Goal: Communication & Community: Answer question/provide support

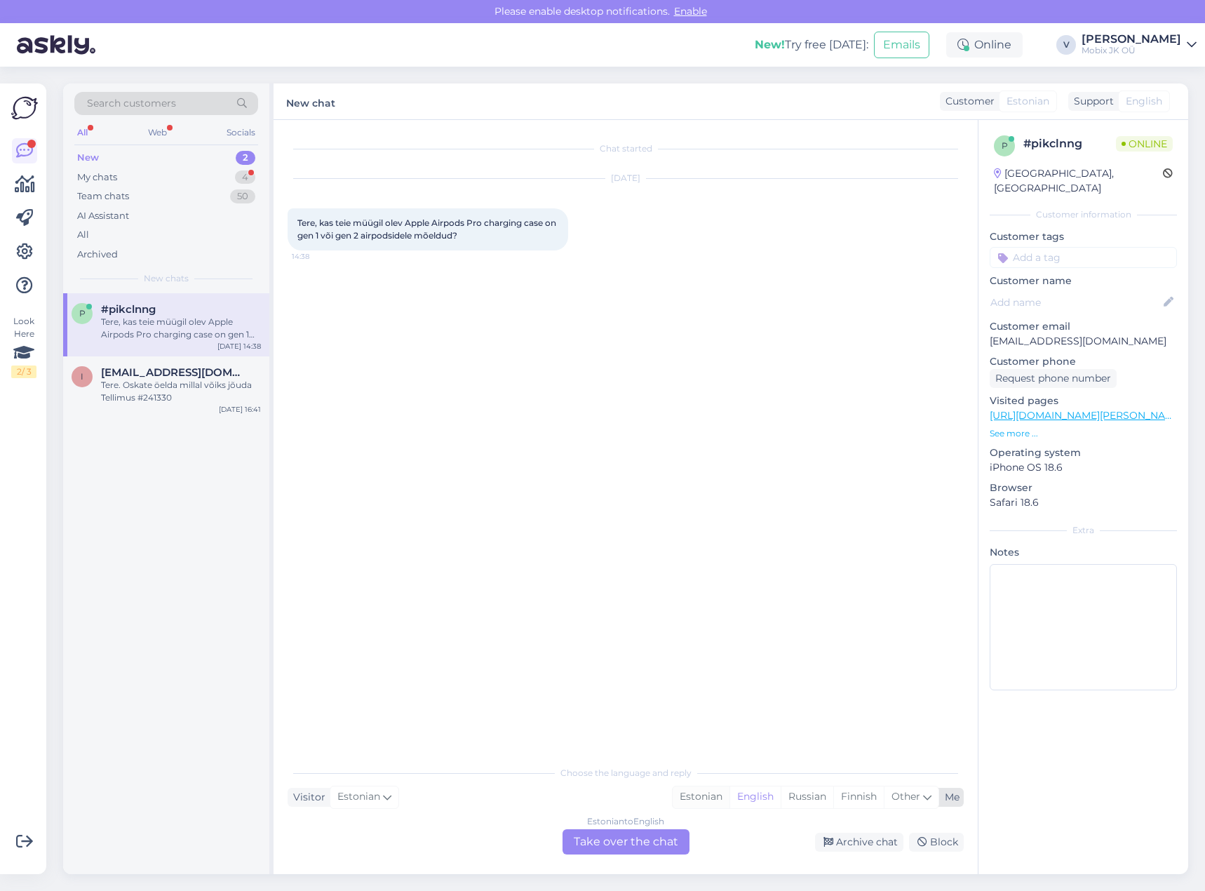
click at [701, 790] on div "Estonian" at bounding box center [700, 796] width 57 height 21
click at [651, 853] on div "Estonian to Estonian Take over the chat" at bounding box center [625, 841] width 127 height 25
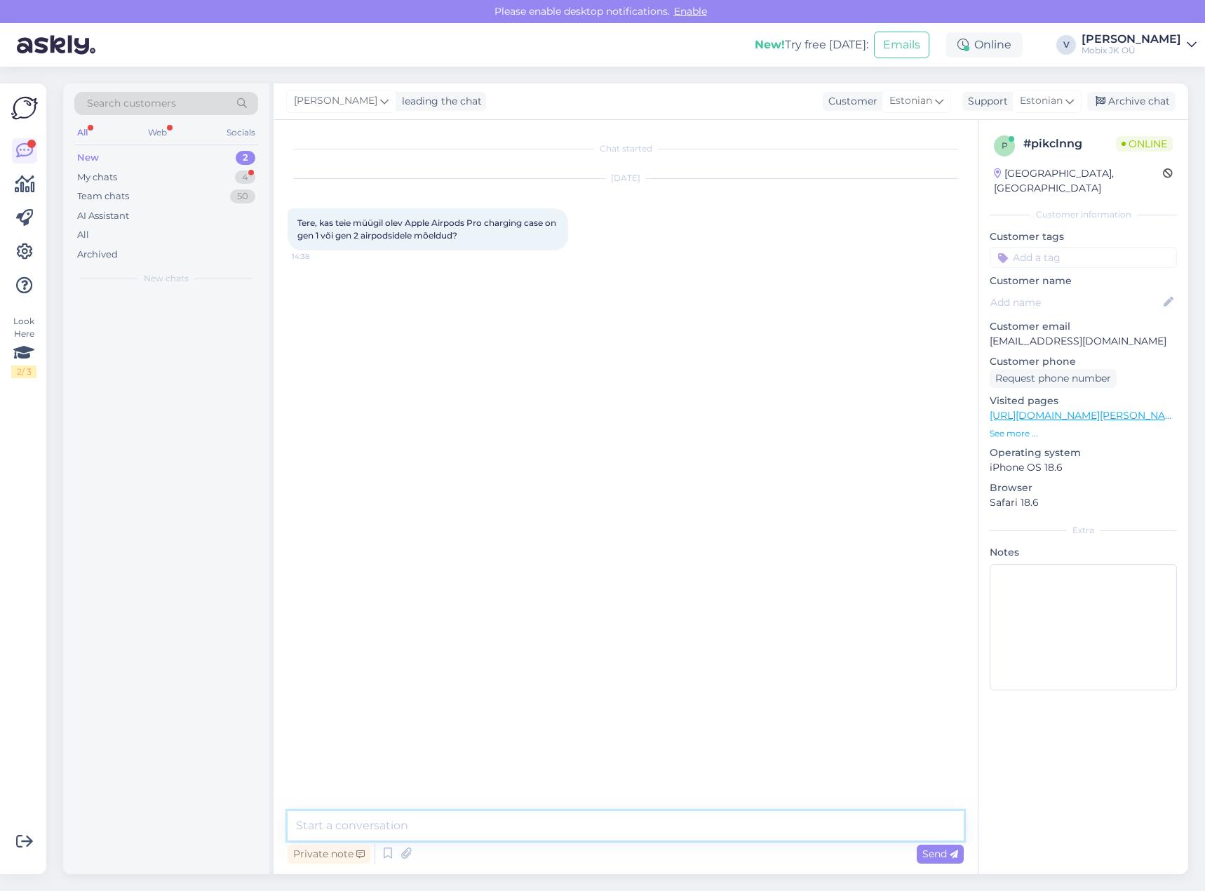
click at [663, 820] on textarea at bounding box center [626, 825] width 676 height 29
type textarea "Tere!"
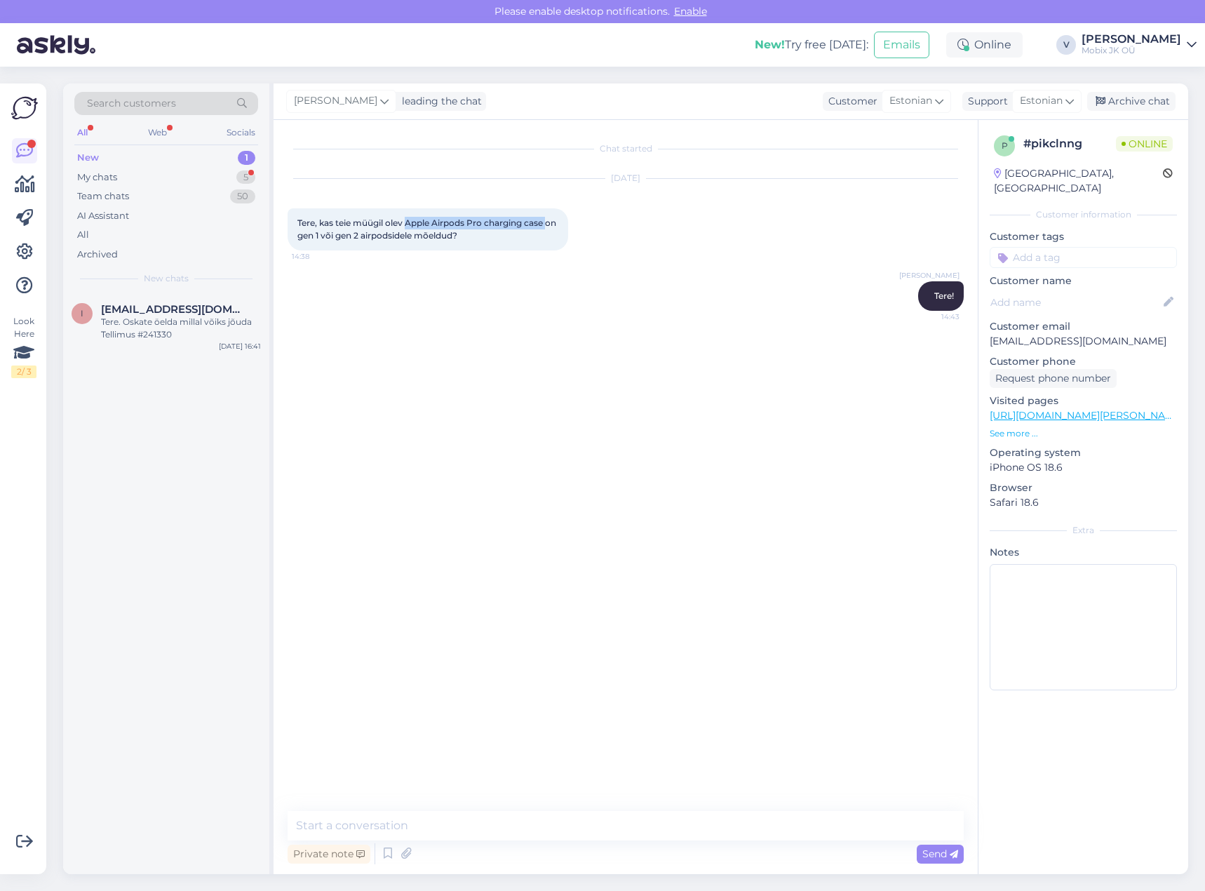
drag, startPoint x: 407, startPoint y: 222, endPoint x: 569, endPoint y: 222, distance: 162.7
click at [555, 220] on div "Tere, kas teie müügil olev Apple Airpods Pro charging case on gen 1 või gen 2 a…" at bounding box center [428, 229] width 280 height 42
click at [1112, 409] on link "[URL][DOMAIN_NAME][PERSON_NAME]" at bounding box center [1086, 415] width 194 height 13
click at [781, 827] on textarea at bounding box center [626, 825] width 676 height 29
type textarea "a"
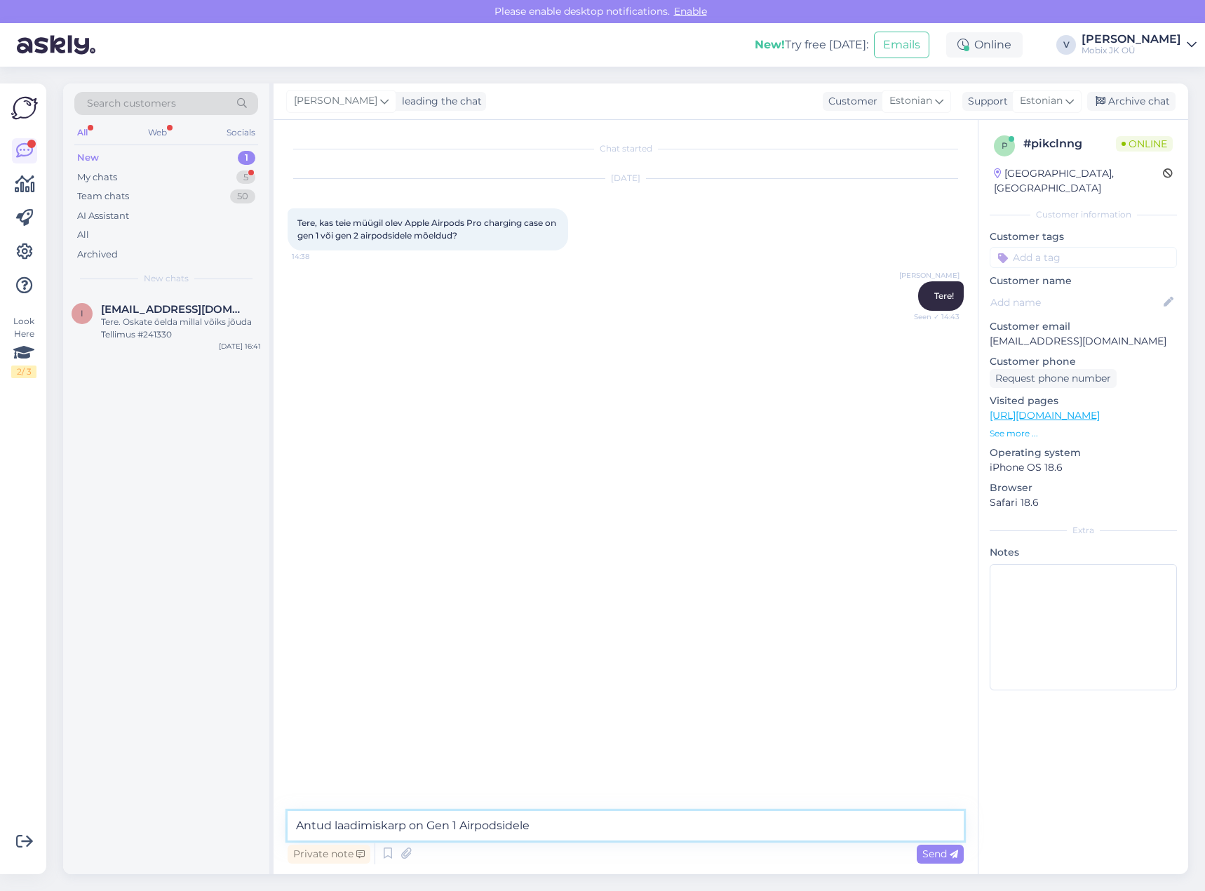
type textarea "Antud laadimiskarp on Gen 1 Airpodsidele."
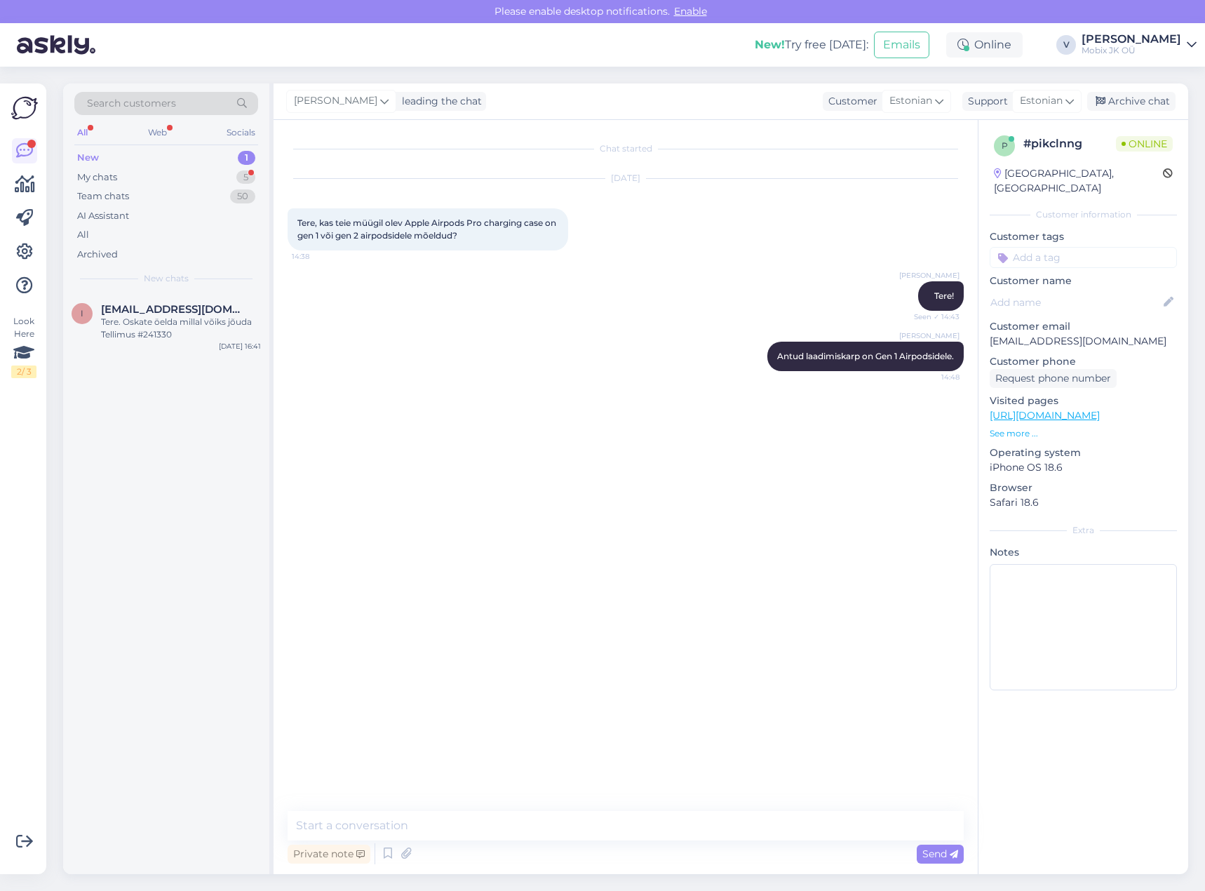
click at [1080, 247] on input at bounding box center [1082, 257] width 187 height 21
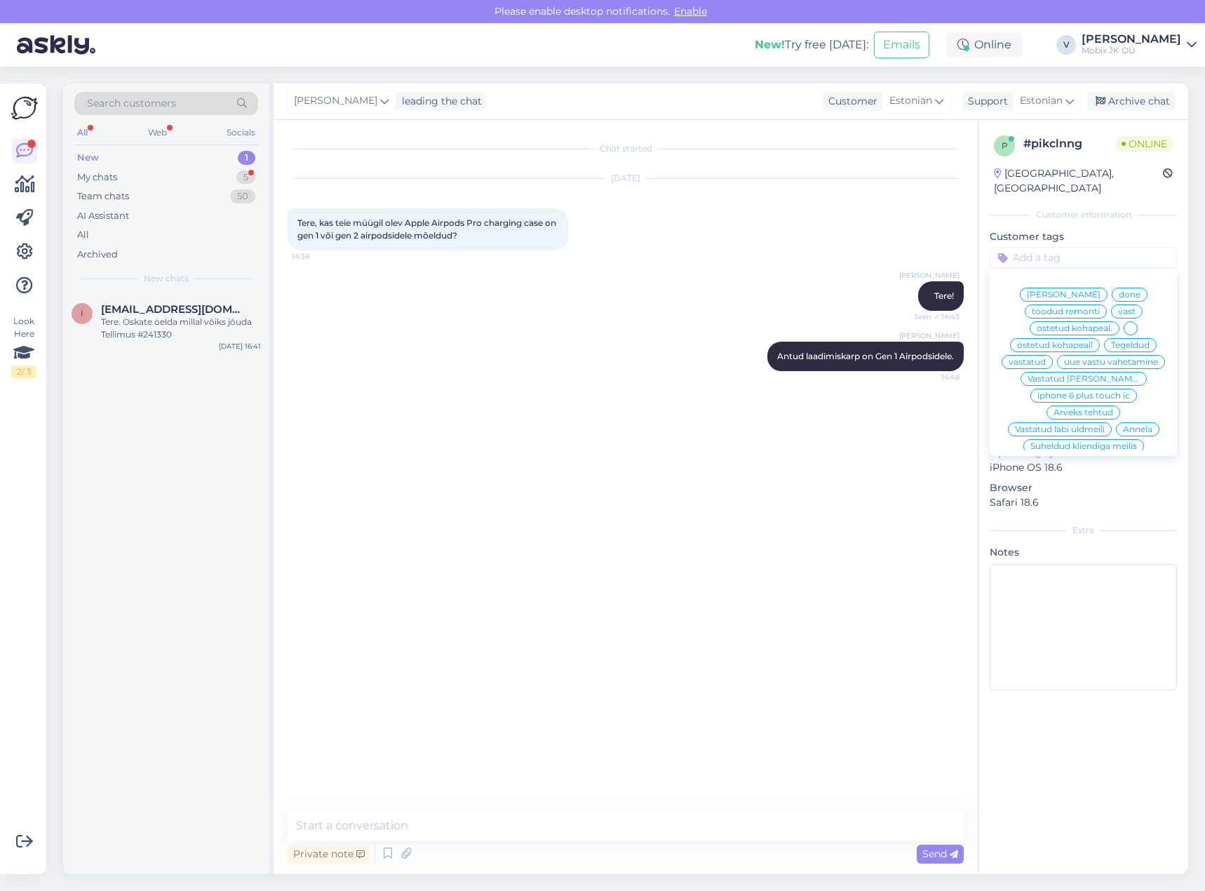
click at [1046, 358] on span "vastatud" at bounding box center [1026, 362] width 37 height 8
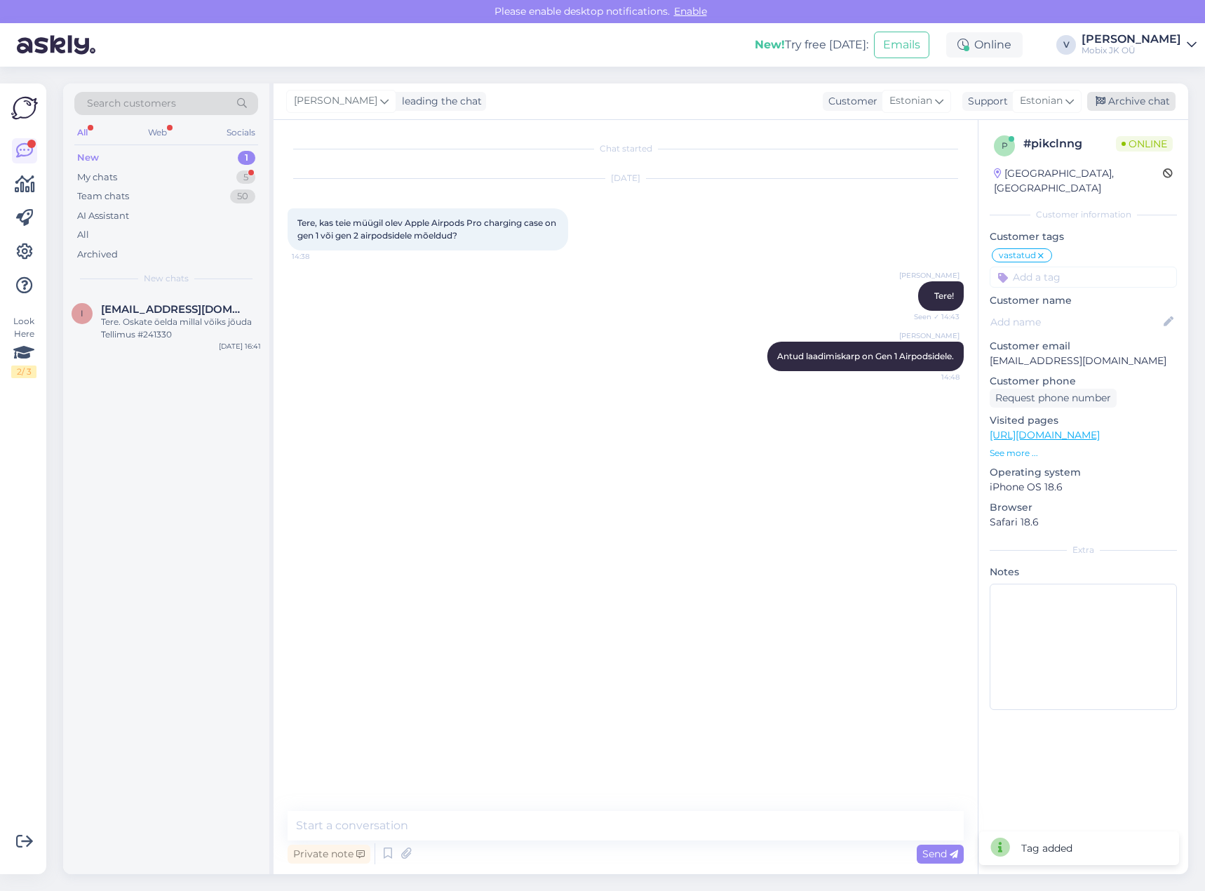
click at [1142, 98] on div "Archive chat" at bounding box center [1131, 101] width 88 height 19
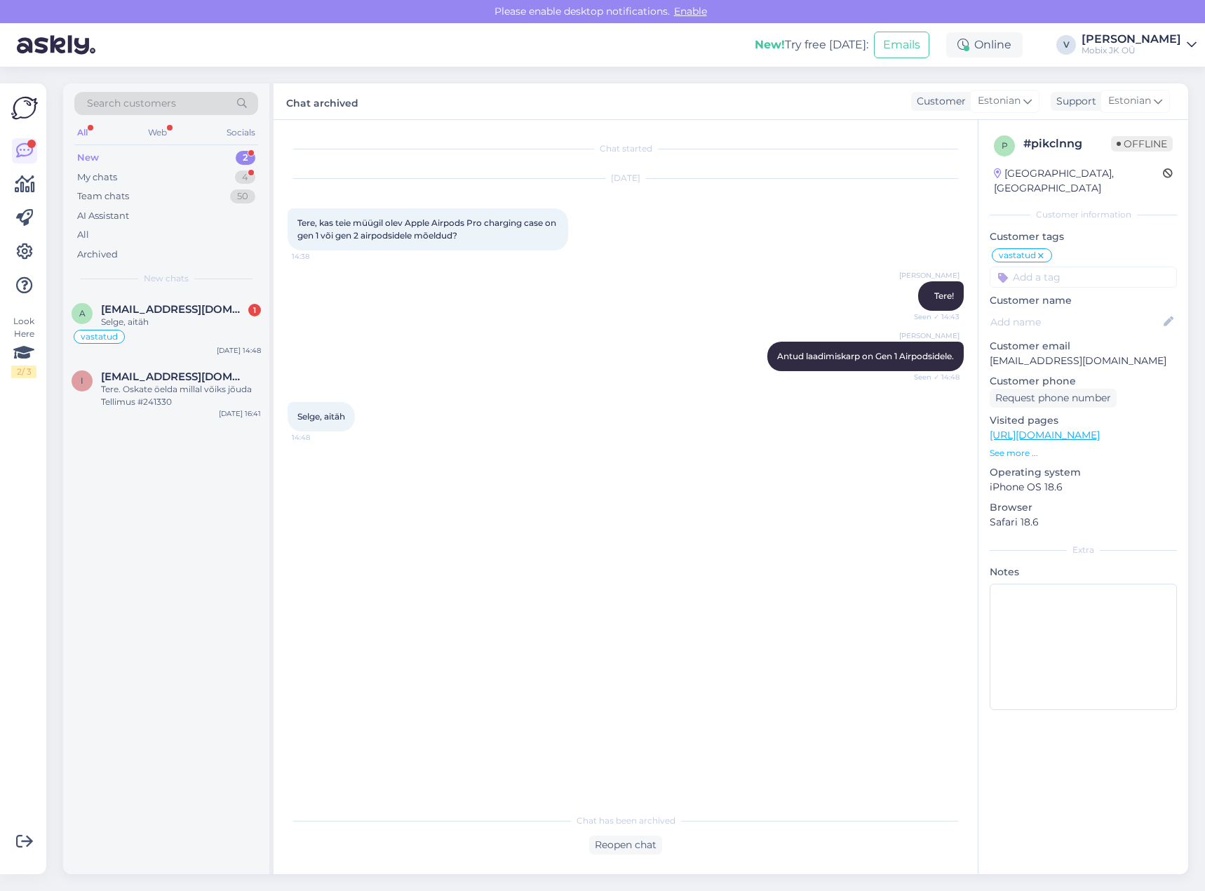
click at [651, 854] on div "Chat started [DATE] Tere, kas teie müügil olev Apple Airpods Pro charging case …" at bounding box center [625, 497] width 704 height 754
click at [653, 851] on div "Reopen chat" at bounding box center [625, 844] width 73 height 19
click at [641, 825] on div "Estonian to English" at bounding box center [625, 821] width 77 height 13
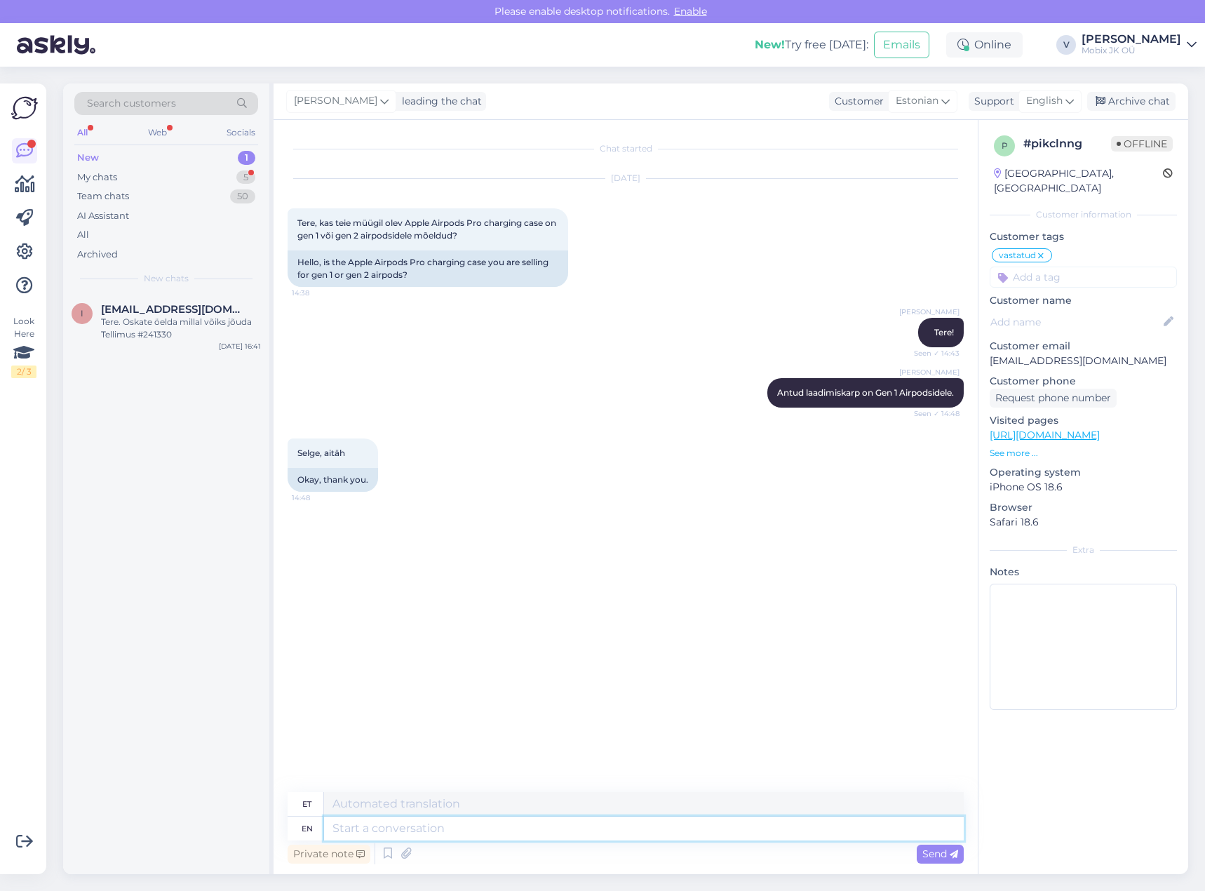
click at [649, 828] on textarea at bounding box center [644, 828] width 640 height 24
click at [1039, 98] on span "English" at bounding box center [1044, 100] width 36 height 15
type input "es"
drag, startPoint x: 1009, startPoint y: 181, endPoint x: 905, endPoint y: 343, distance: 192.8
click at [1010, 182] on link "Estonian" at bounding box center [1025, 186] width 154 height 22
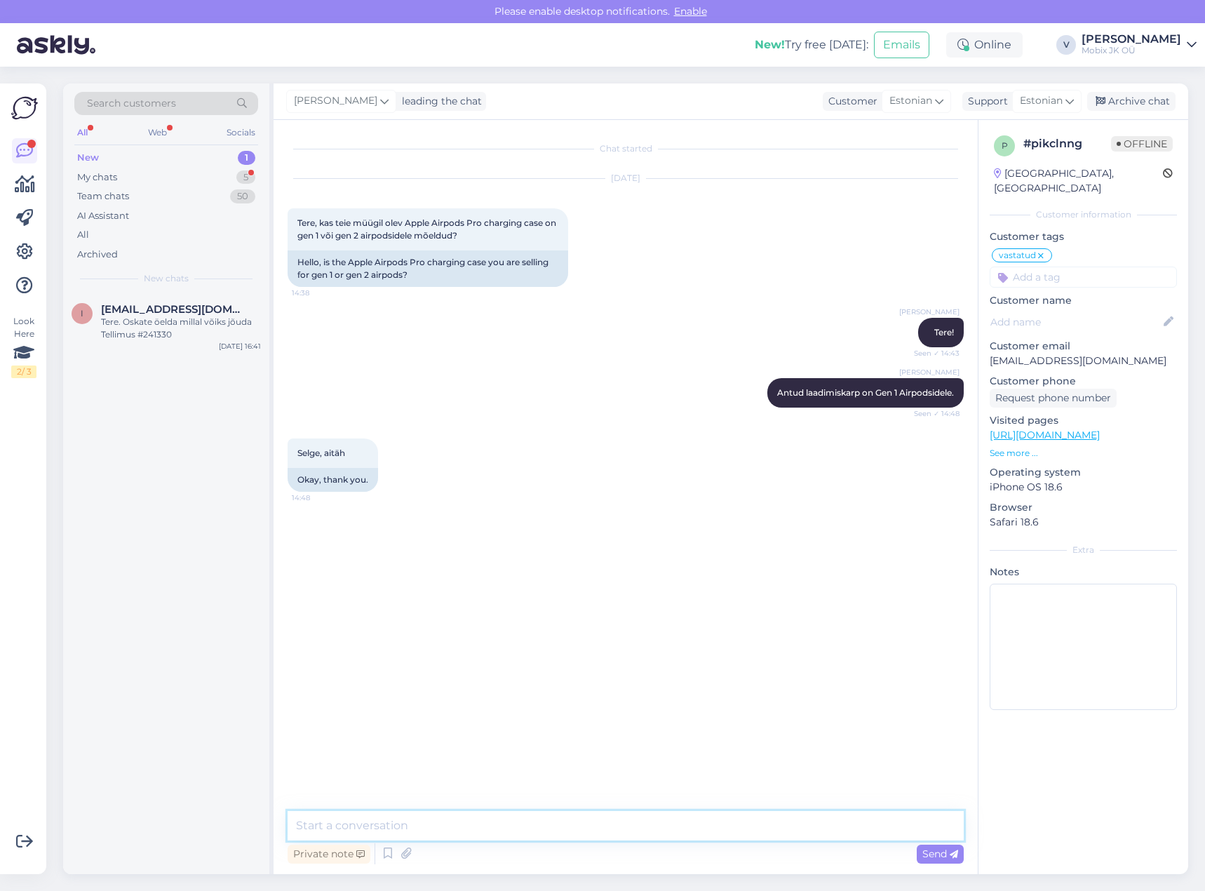
click at [683, 839] on textarea at bounding box center [626, 825] width 676 height 29
type textarea "Palun!"
click at [1125, 102] on div "Archive chat" at bounding box center [1131, 101] width 88 height 19
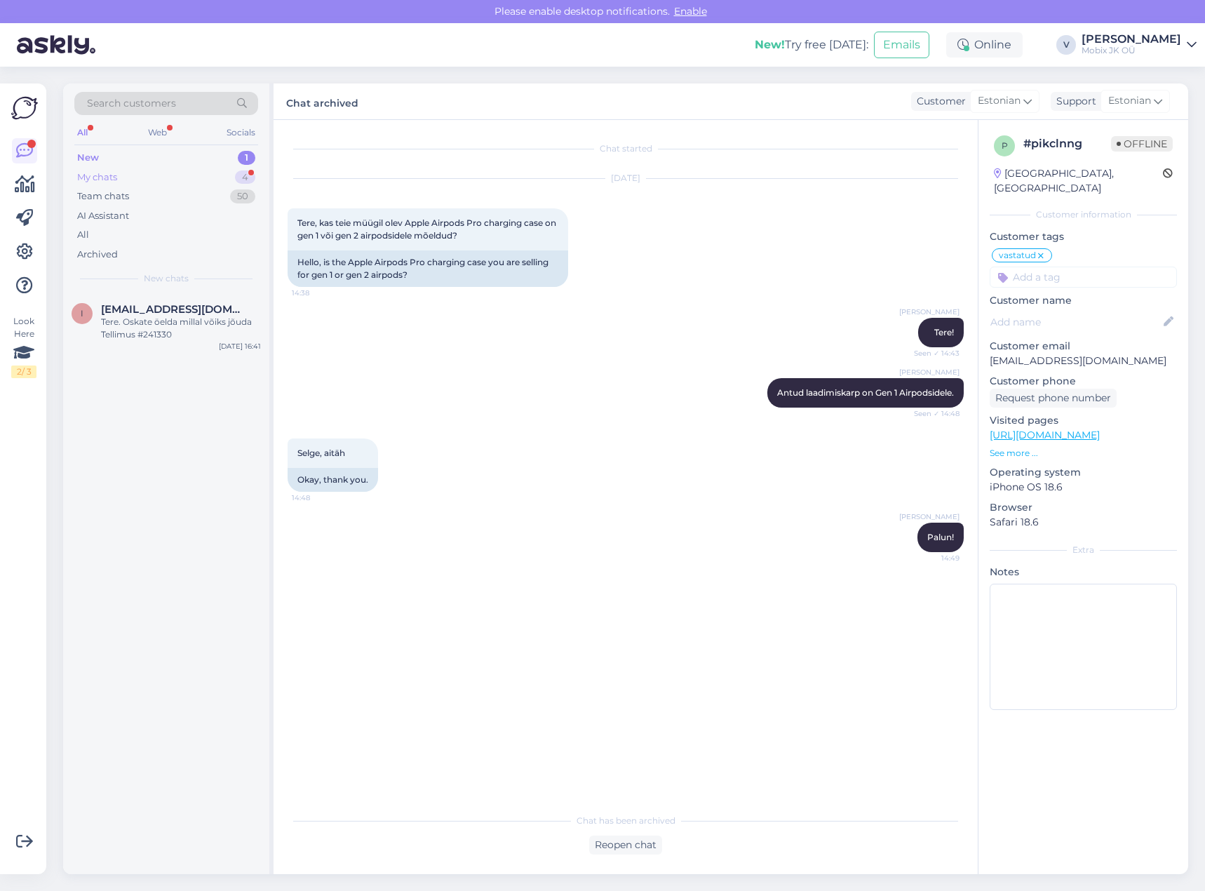
click at [218, 177] on div "My chats 4" at bounding box center [166, 178] width 184 height 20
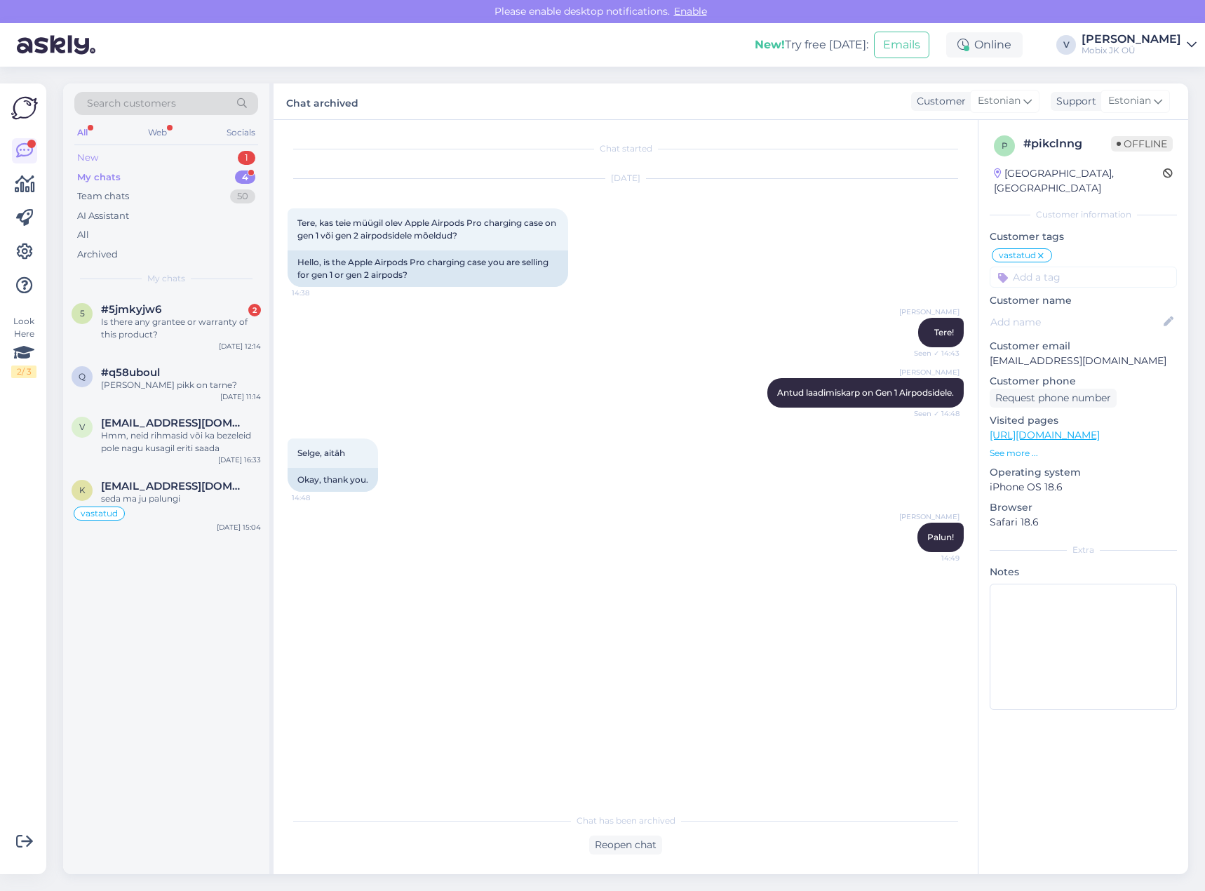
click at [221, 156] on div "New 1" at bounding box center [166, 158] width 184 height 20
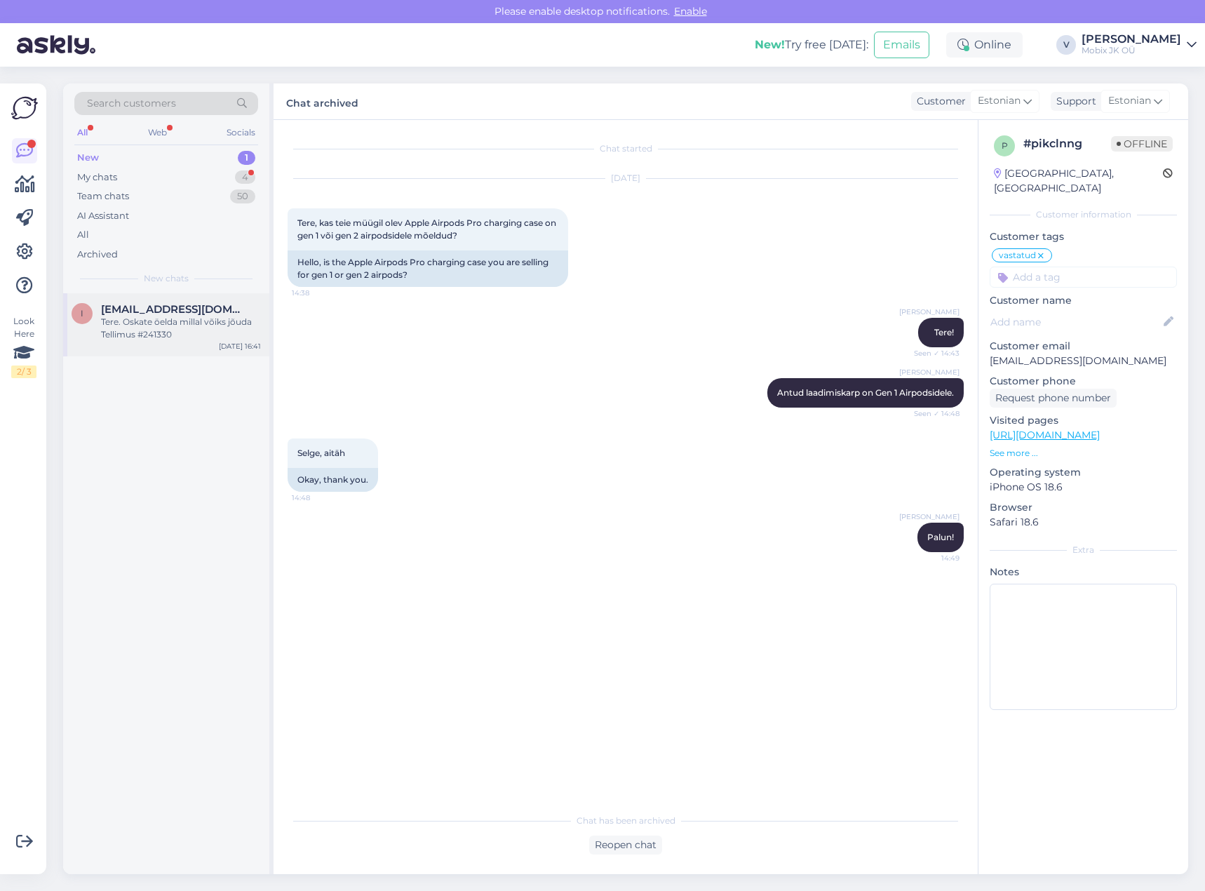
click at [168, 323] on div "Tere. Oskate öelda millal võiks jõuda Tellimus #241330" at bounding box center [181, 328] width 160 height 25
